Goal: Information Seeking & Learning: Check status

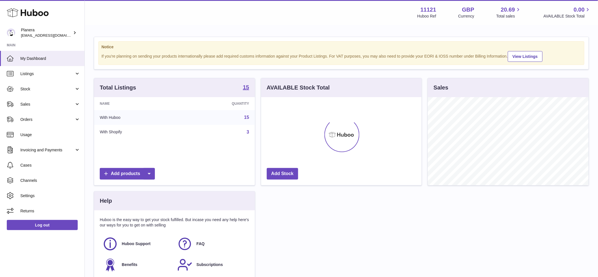
scroll to position [88, 161]
click at [34, 92] on link "Stock" at bounding box center [42, 88] width 84 height 15
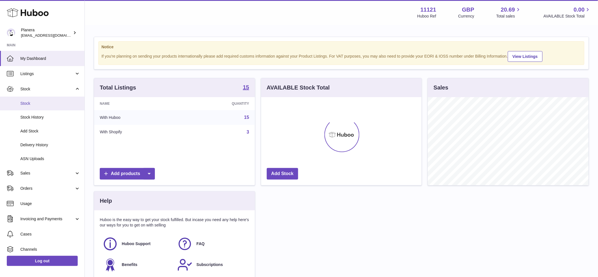
click at [35, 105] on span "Stock" at bounding box center [50, 103] width 60 height 5
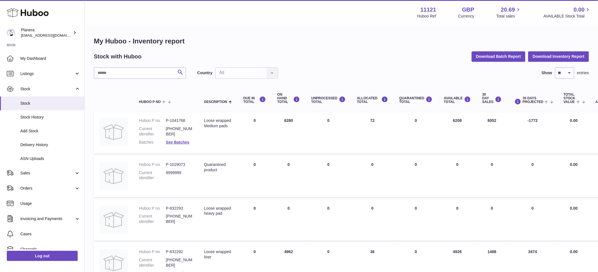
drag, startPoint x: 294, startPoint y: 120, endPoint x: 281, endPoint y: 120, distance: 12.4
click at [281, 120] on td "ON HAND Total 6280" at bounding box center [289, 132] width 34 height 41
copy td "6280"
